Goal: Information Seeking & Learning: Check status

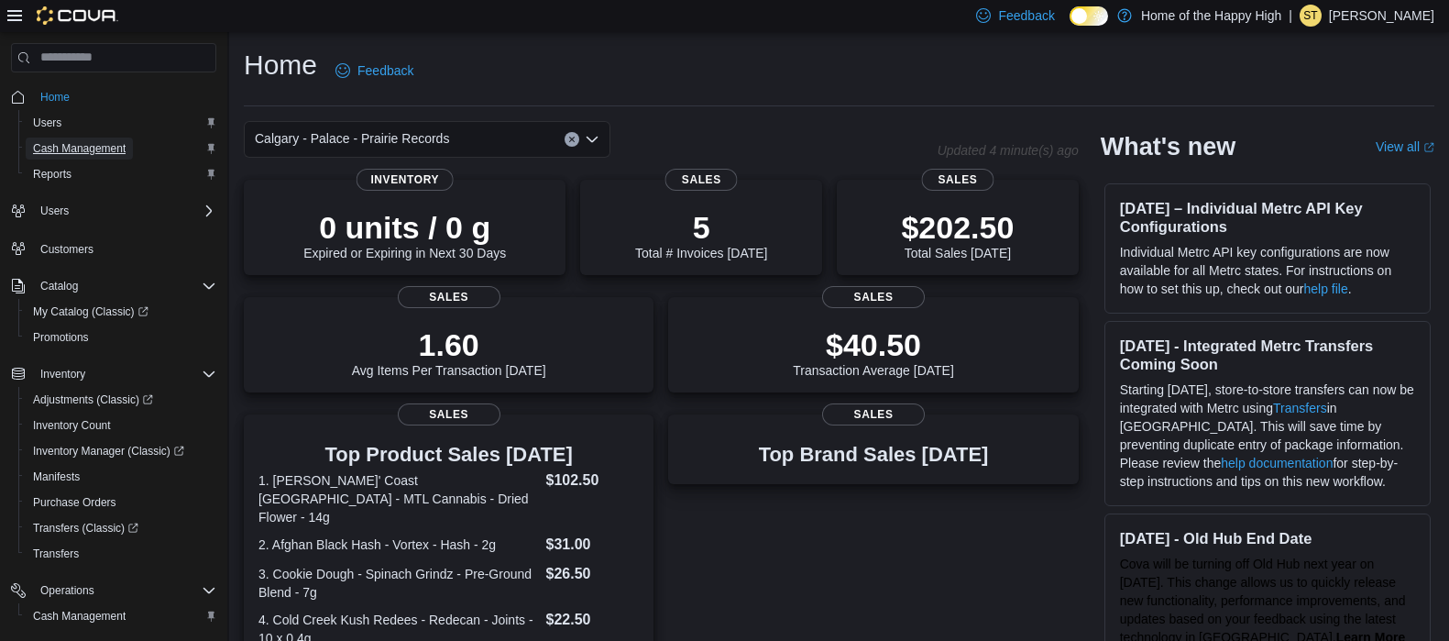
click at [104, 146] on span "Cash Management" at bounding box center [79, 148] width 93 height 15
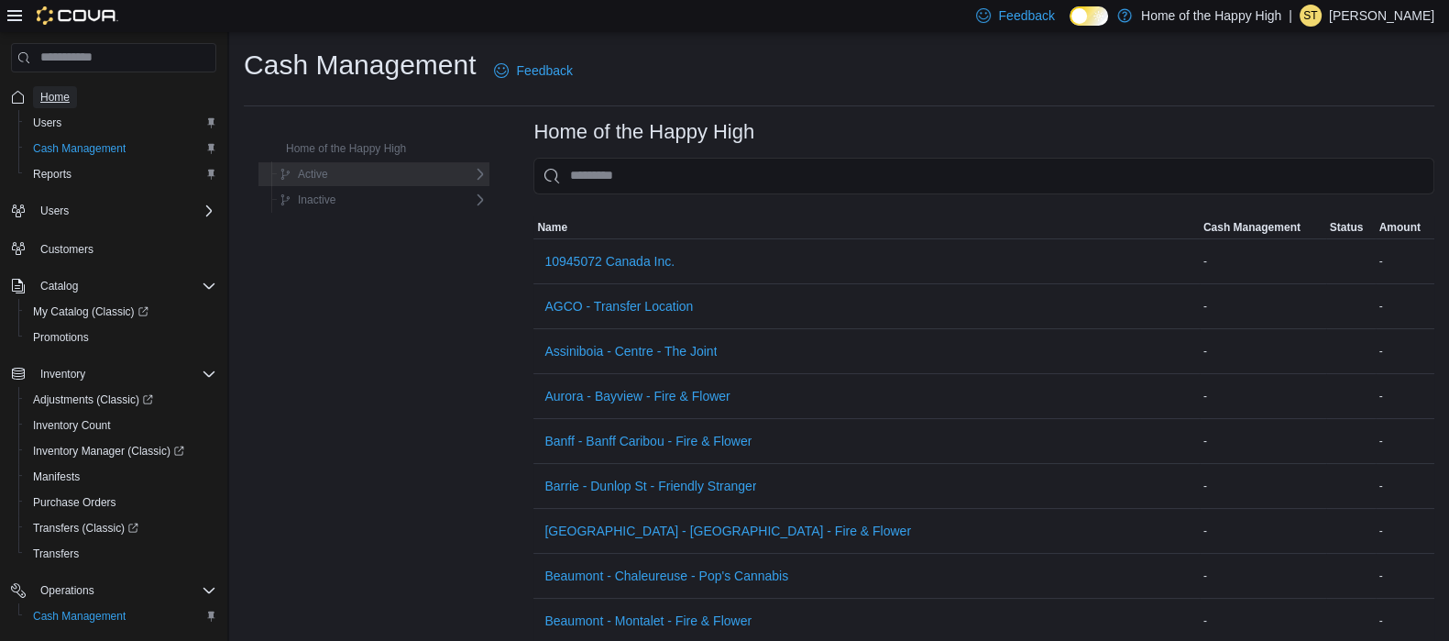
click at [46, 97] on span "Home" at bounding box center [54, 97] width 29 height 15
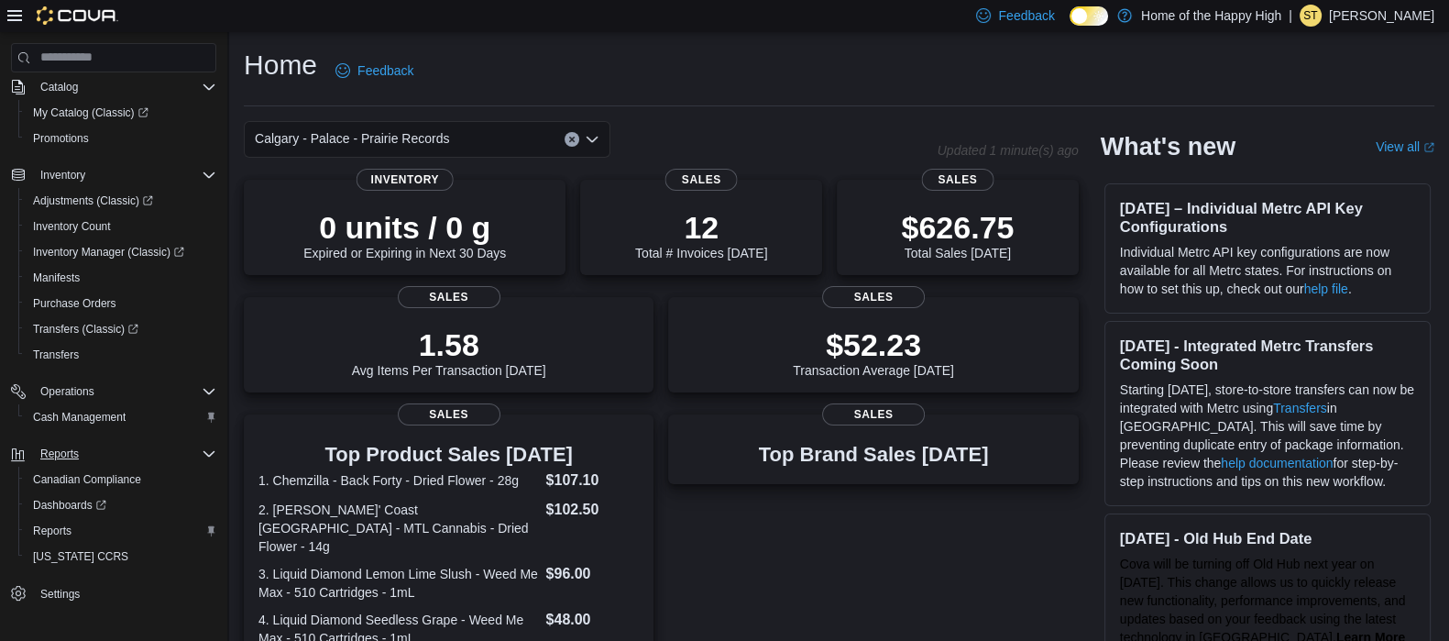
scroll to position [201, 0]
click at [72, 524] on link "Reports" at bounding box center [52, 529] width 53 height 22
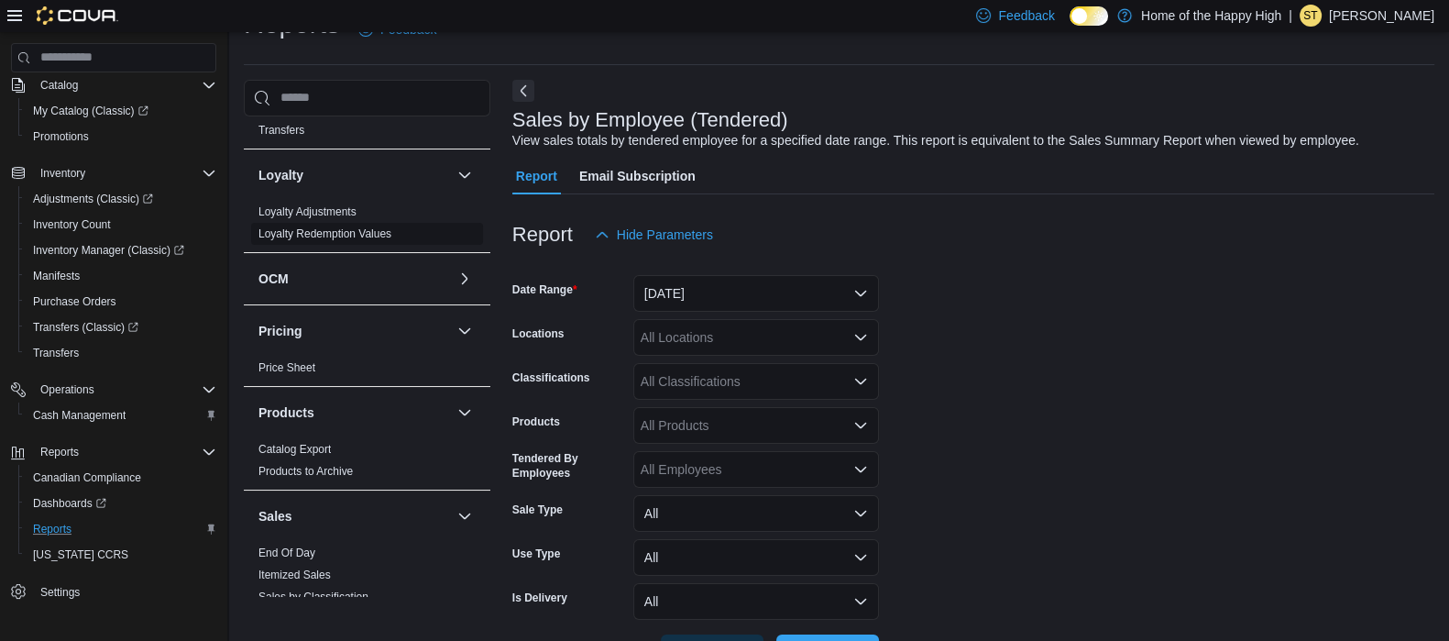
scroll to position [798, 0]
click at [286, 542] on link "End Of Day" at bounding box center [286, 548] width 57 height 13
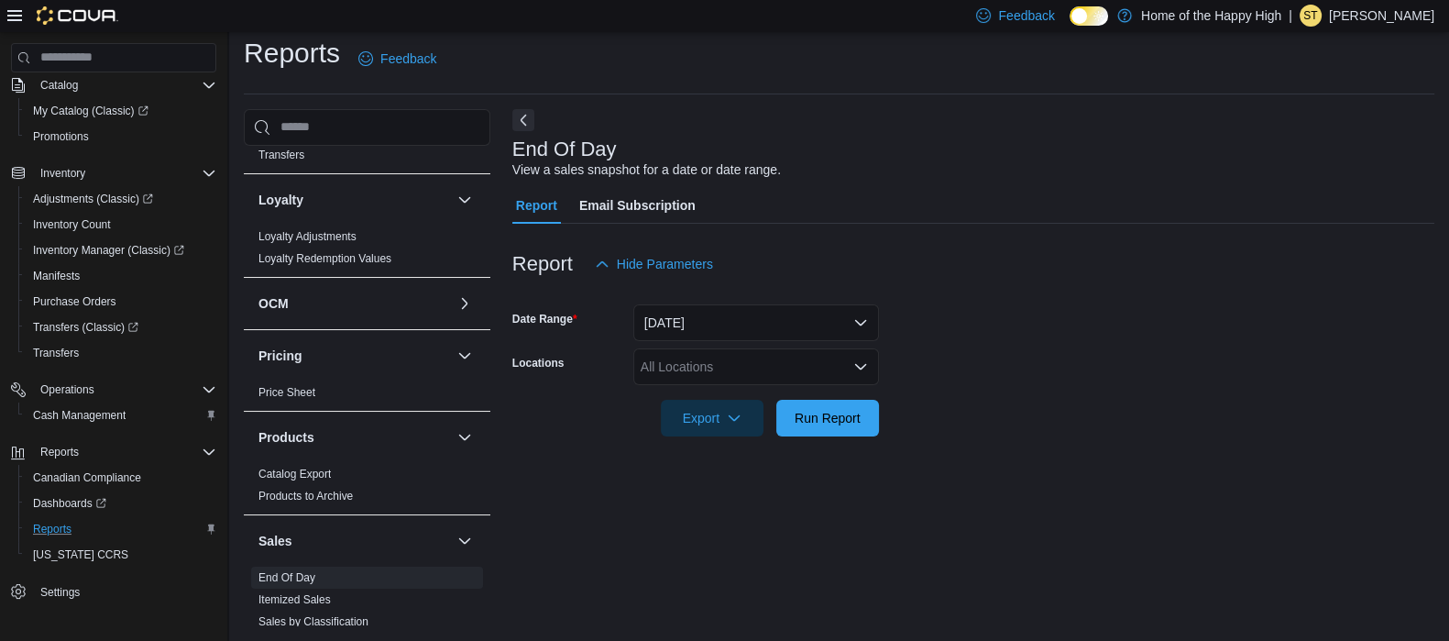
click at [675, 362] on div "All Locations" at bounding box center [756, 366] width 246 height 37
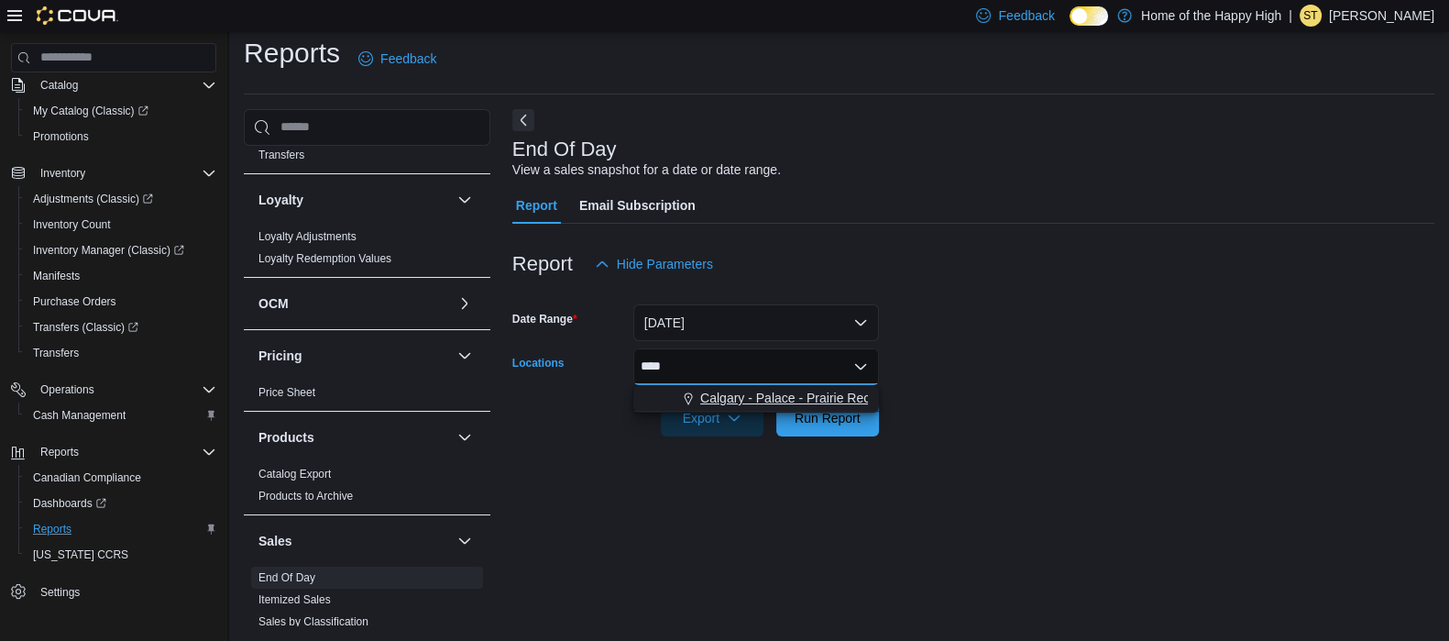
type input "****"
click at [723, 394] on span "Calgary - Palace - Prairie Records" at bounding box center [797, 398] width 194 height 18
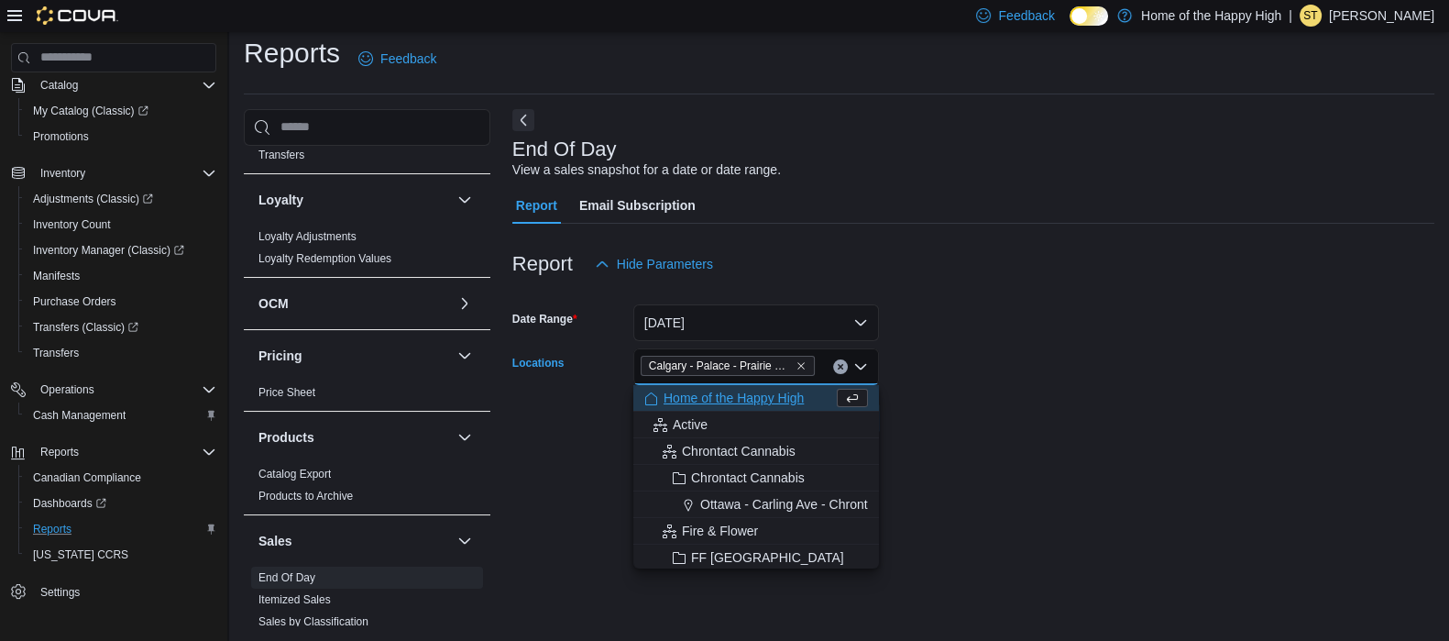
click at [943, 354] on form "Date Range [DATE] Locations [GEOGRAPHIC_DATA] - [GEOGRAPHIC_DATA] - Prairie Rec…" at bounding box center [973, 359] width 922 height 154
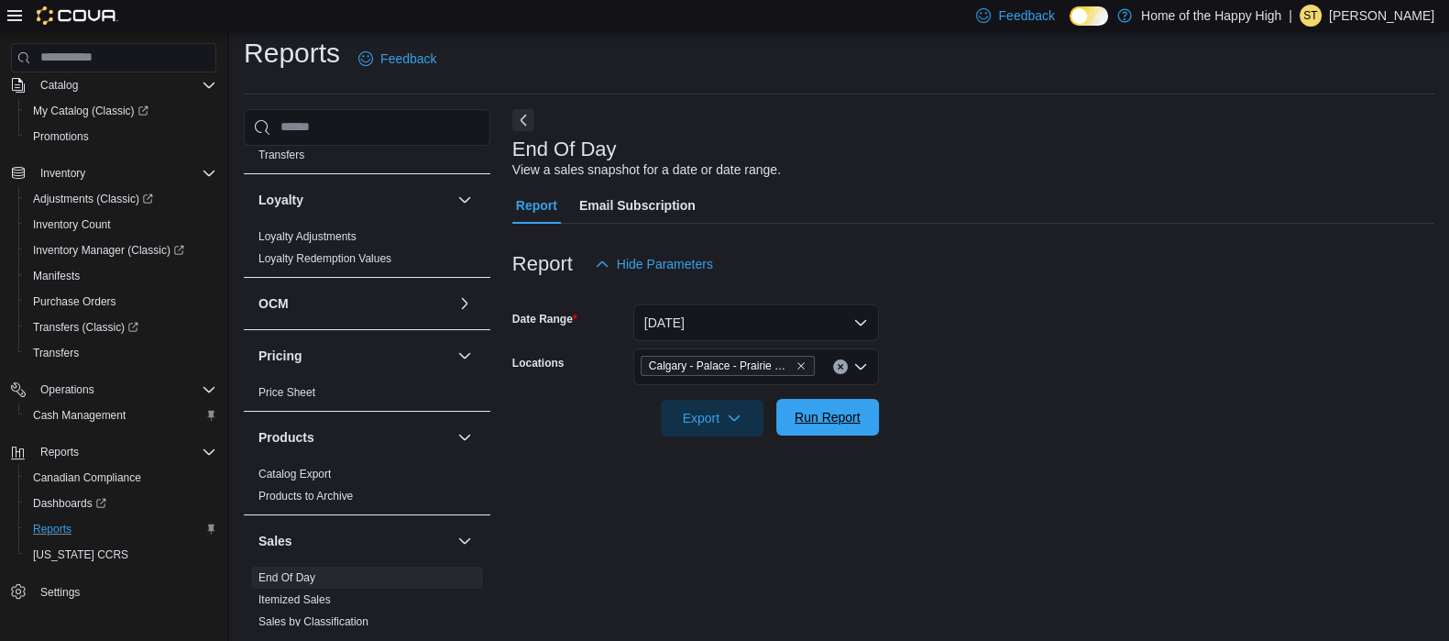
click at [849, 419] on span "Run Report" at bounding box center [828, 417] width 66 height 18
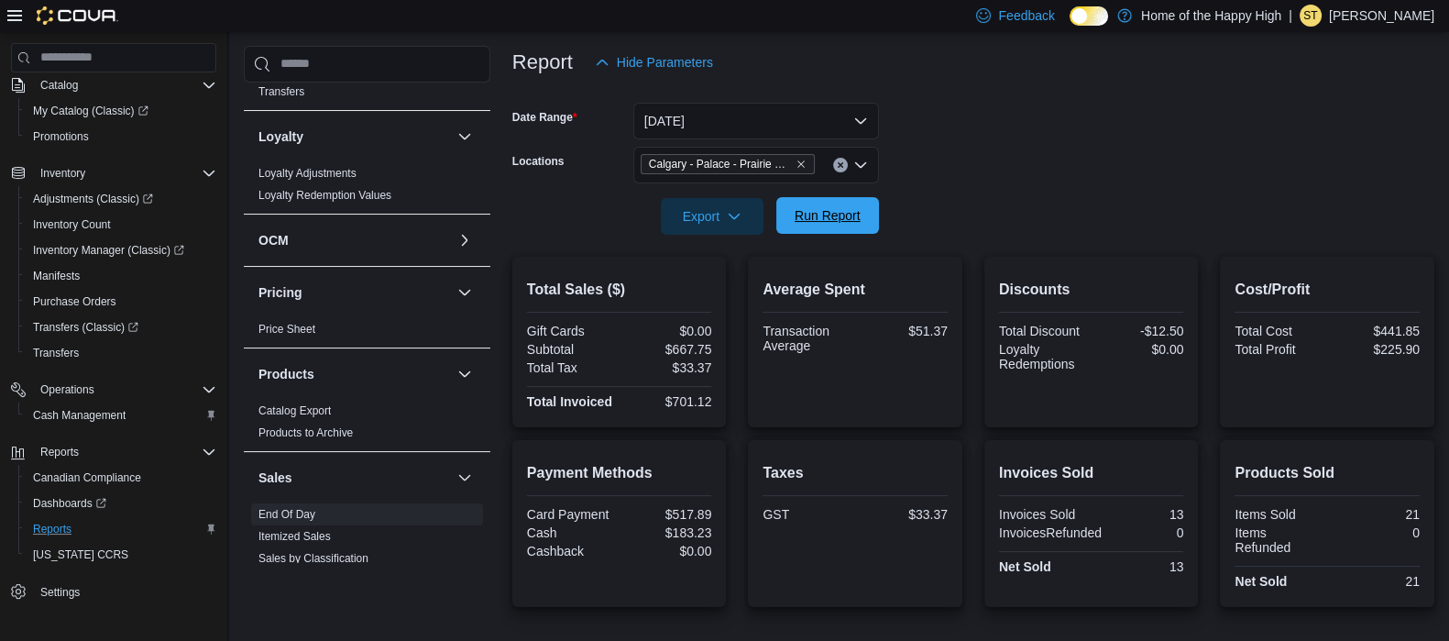
scroll to position [214, 0]
